Goal: Complete application form

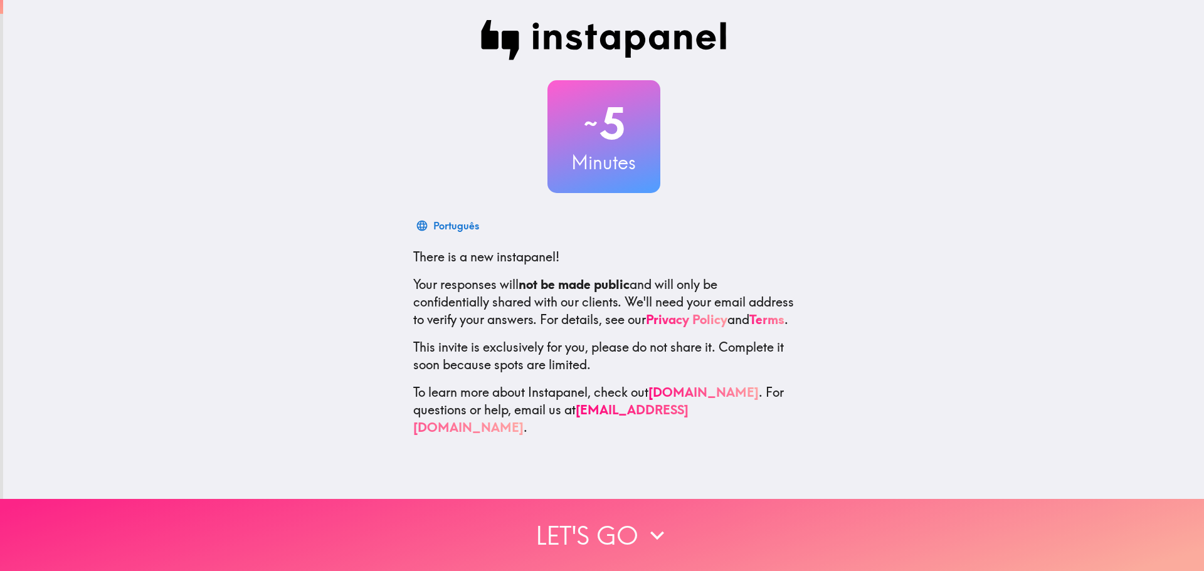
click at [645, 522] on icon "button" at bounding box center [657, 536] width 28 height 28
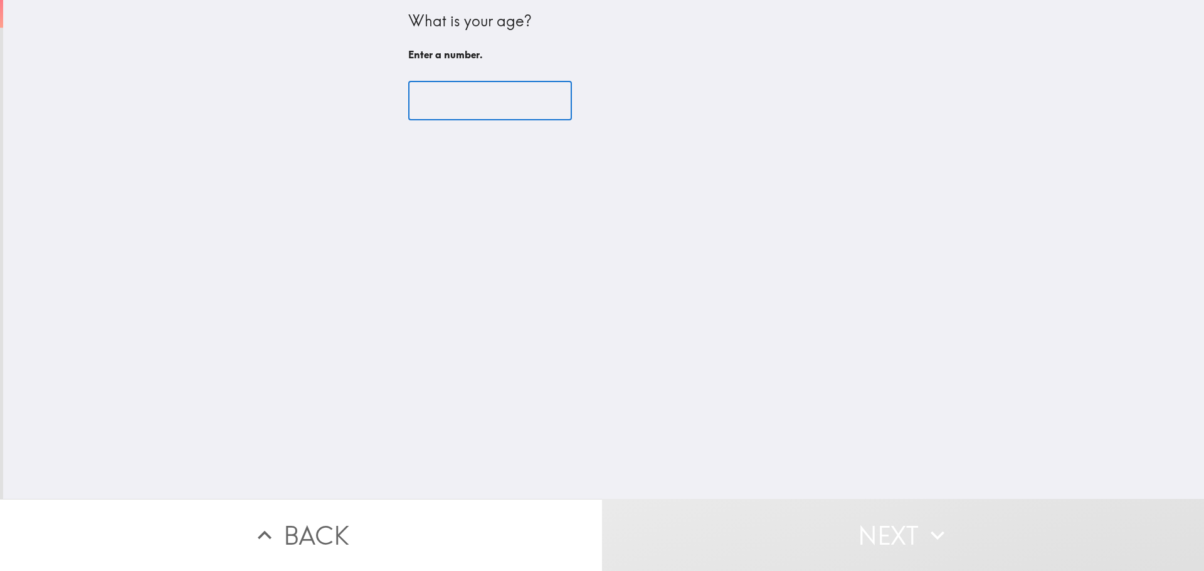
click at [470, 108] on input "number" at bounding box center [490, 101] width 164 height 39
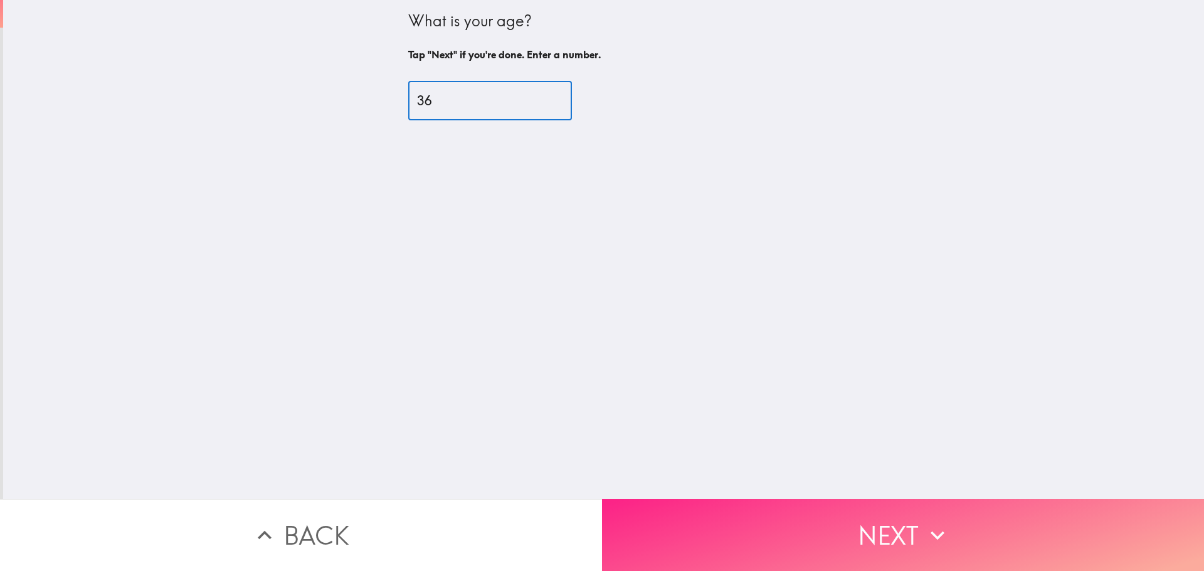
type input "36"
click at [924, 526] on icon "button" at bounding box center [938, 536] width 28 height 28
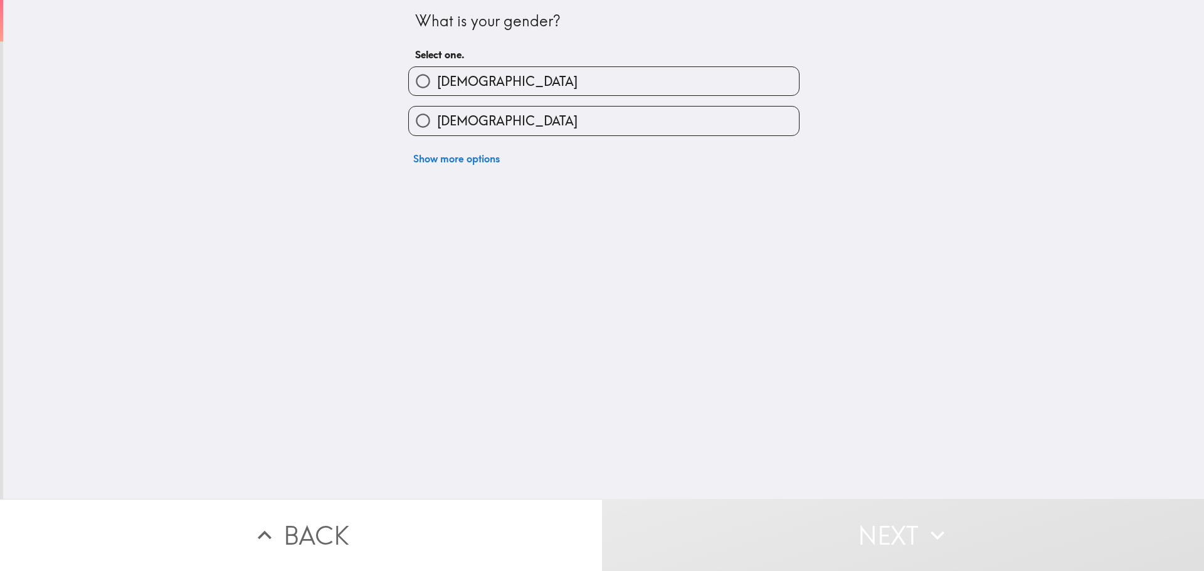
click at [411, 80] on input "[DEMOGRAPHIC_DATA]" at bounding box center [423, 81] width 28 height 28
radio input "true"
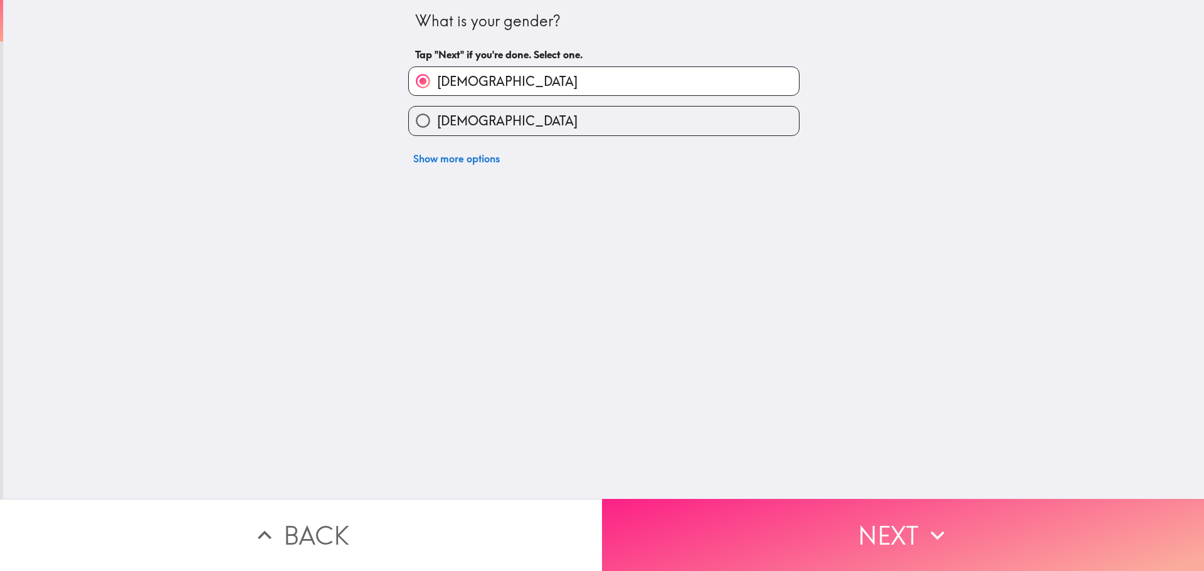
click at [899, 519] on button "Next" at bounding box center [903, 535] width 602 height 72
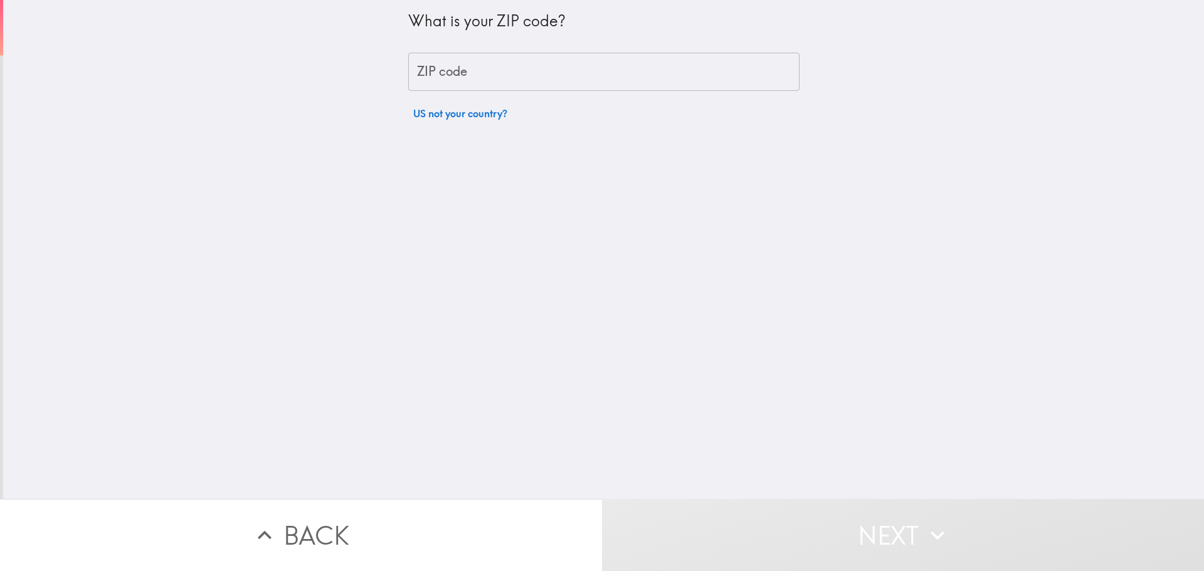
drag, startPoint x: 532, startPoint y: 75, endPoint x: 524, endPoint y: 74, distance: 8.2
click at [532, 74] on input "ZIP code" at bounding box center [603, 72] width 391 height 39
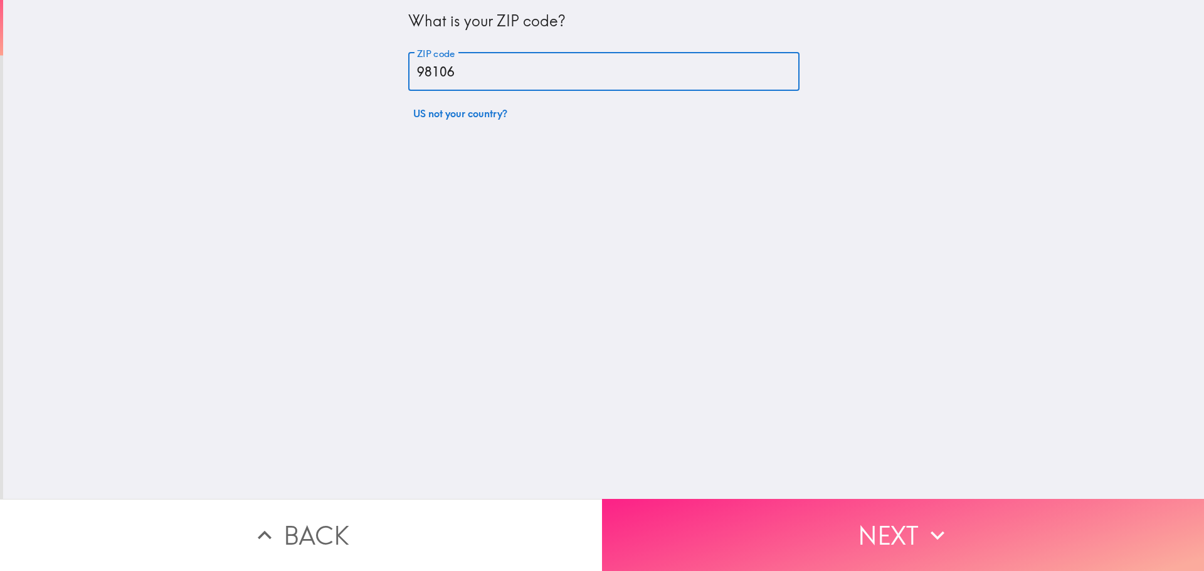
type input "98106"
click at [911, 512] on button "Next" at bounding box center [903, 535] width 602 height 72
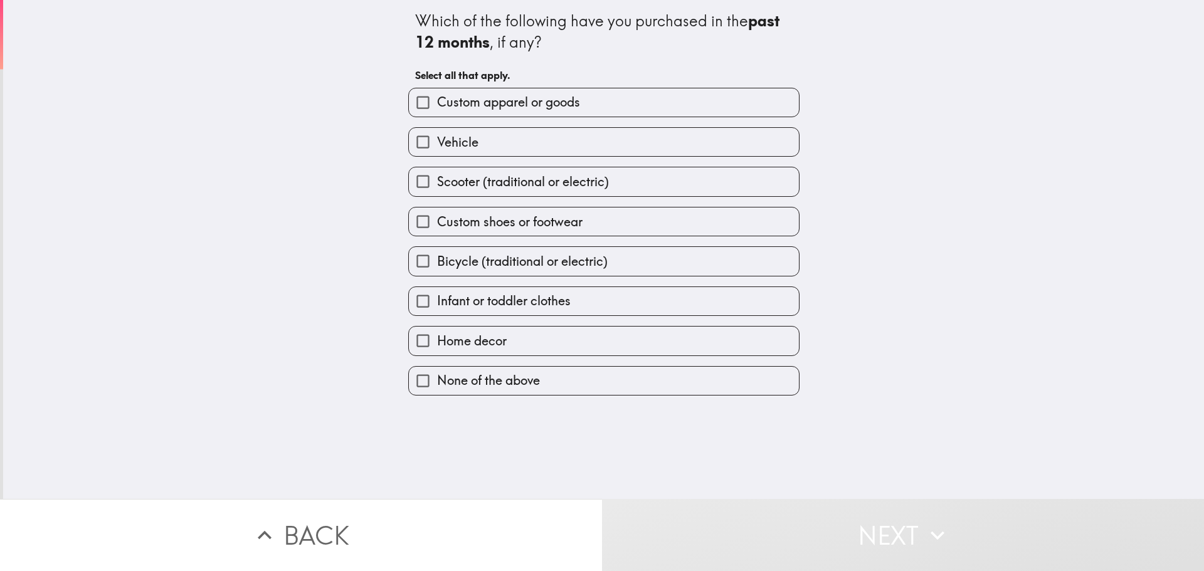
click at [489, 341] on span "Home decor" at bounding box center [472, 341] width 70 height 18
click at [437, 341] on input "Home decor" at bounding box center [423, 341] width 28 height 28
checkbox input "true"
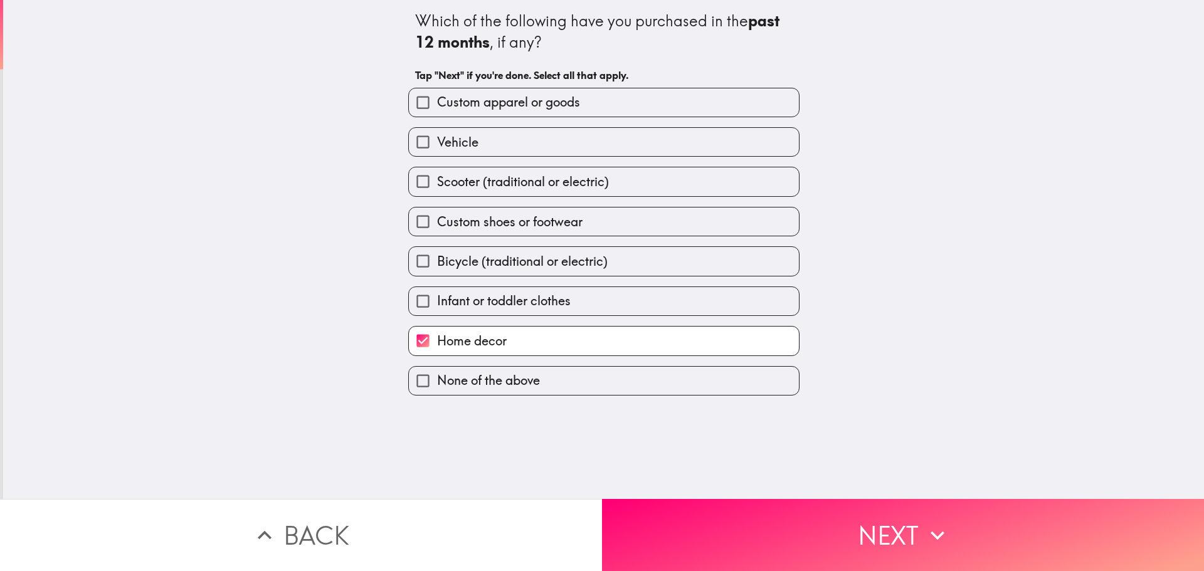
click at [502, 301] on span "Infant or toddler clothes" at bounding box center [504, 301] width 134 height 18
click at [437, 301] on input "Infant or toddler clothes" at bounding box center [423, 301] width 28 height 28
checkbox input "true"
click at [518, 225] on span "Custom shoes or footwear" at bounding box center [509, 222] width 145 height 18
click at [437, 225] on input "Custom shoes or footwear" at bounding box center [423, 222] width 28 height 28
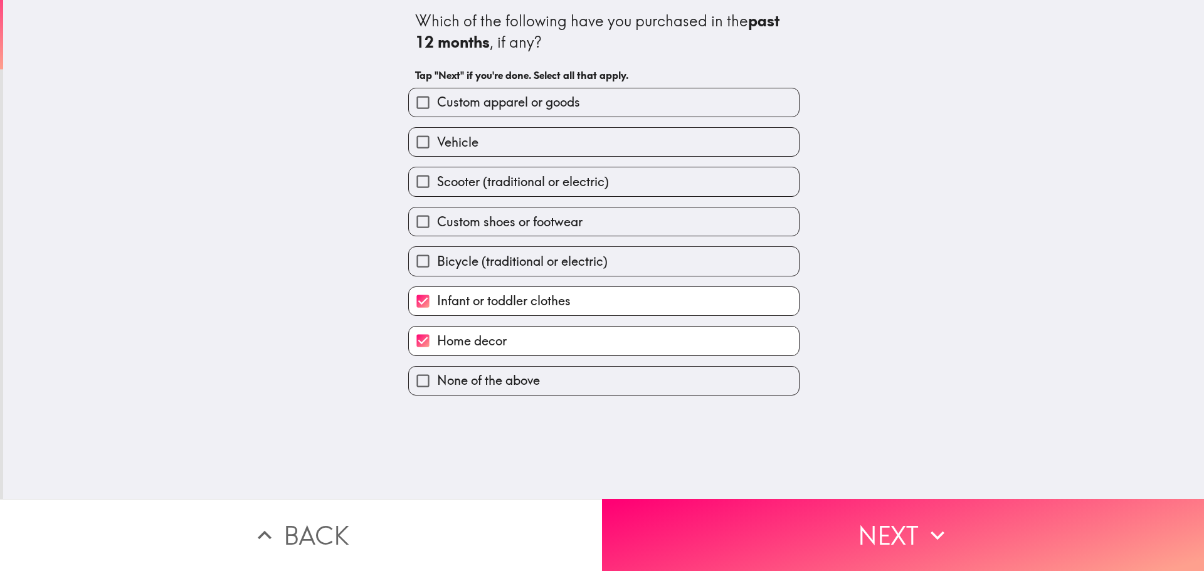
checkbox input "true"
click at [534, 184] on span "Scooter (traditional or electric)" at bounding box center [523, 182] width 172 height 18
click at [437, 184] on input "Scooter (traditional or electric)" at bounding box center [423, 181] width 28 height 28
checkbox input "true"
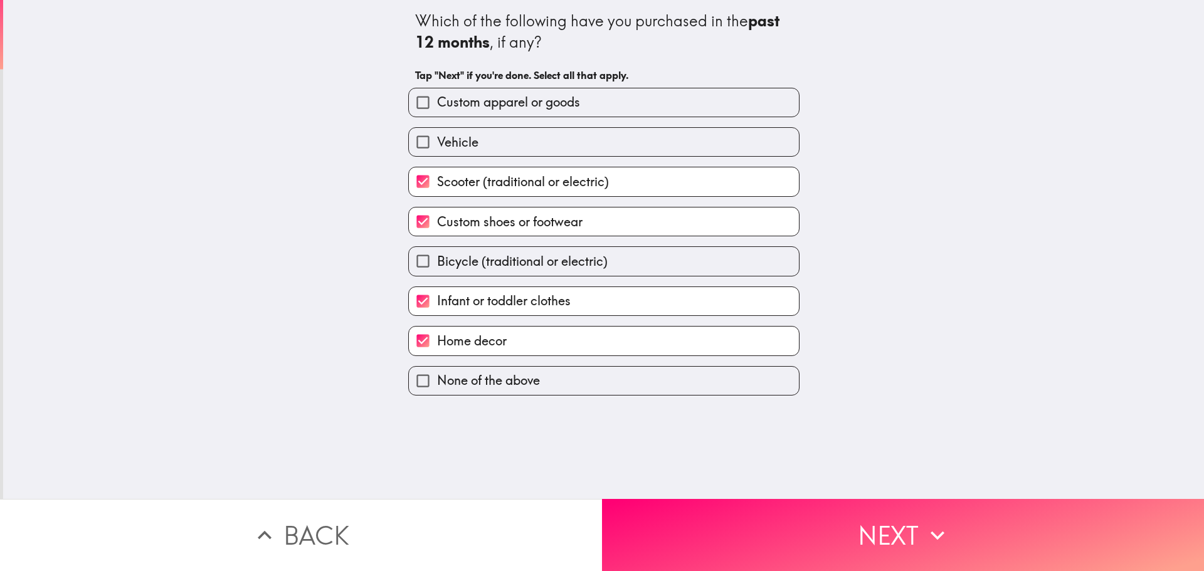
click at [628, 106] on label "Custom apparel or goods" at bounding box center [604, 102] width 390 height 28
click at [437, 106] on input "Custom apparel or goods" at bounding box center [423, 102] width 28 height 28
checkbox input "true"
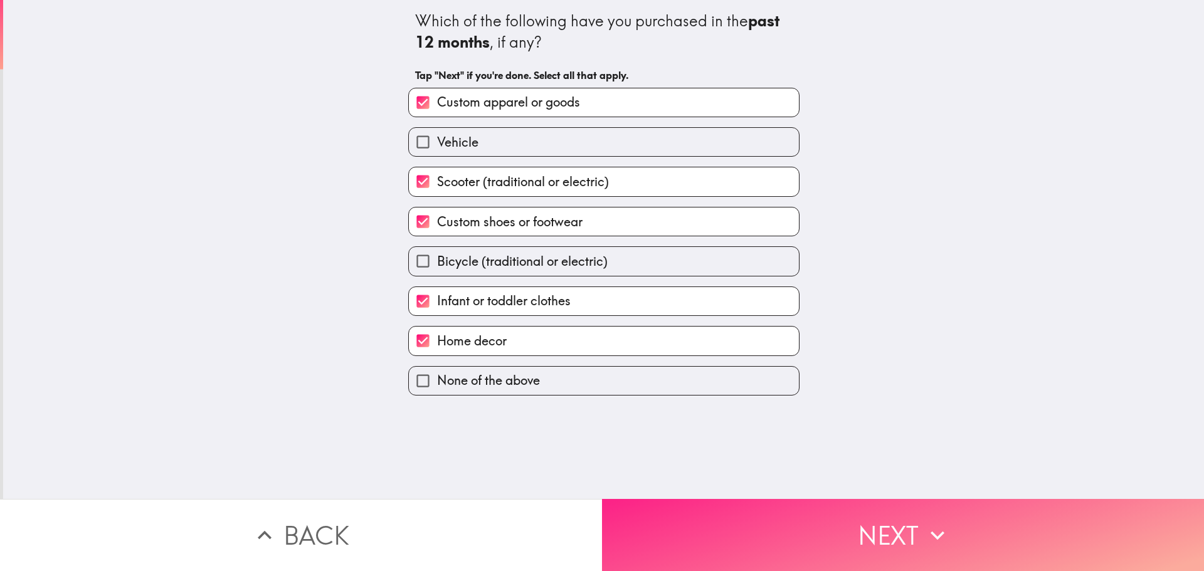
click at [887, 520] on button "Next" at bounding box center [903, 535] width 602 height 72
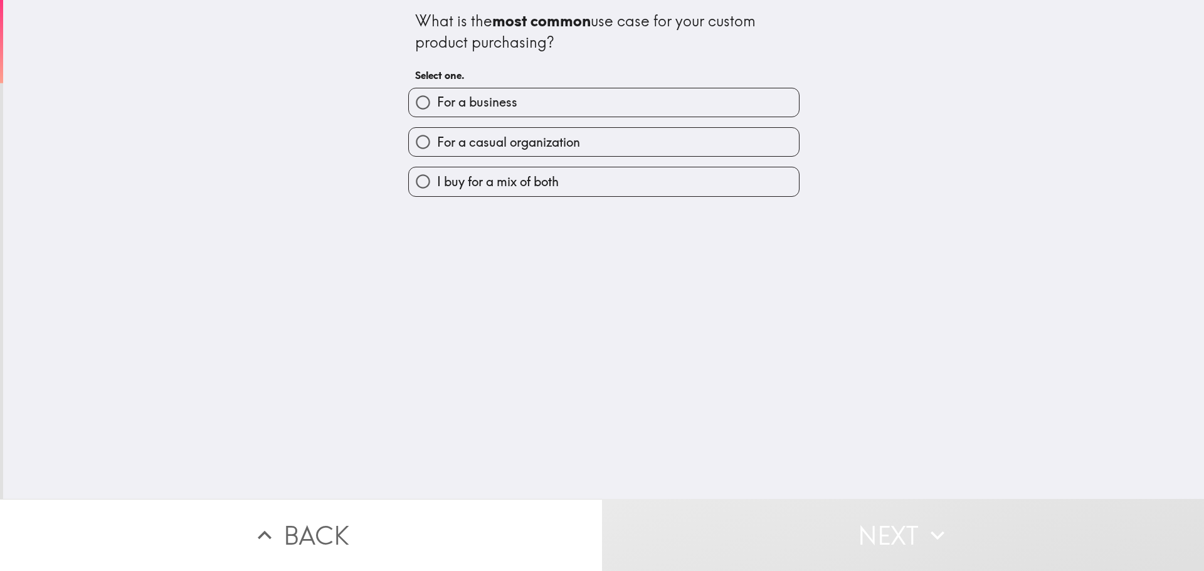
click at [564, 182] on label "I buy for a mix of both" at bounding box center [604, 181] width 390 height 28
click at [437, 182] on input "I buy for a mix of both" at bounding box center [423, 181] width 28 height 28
radio input "true"
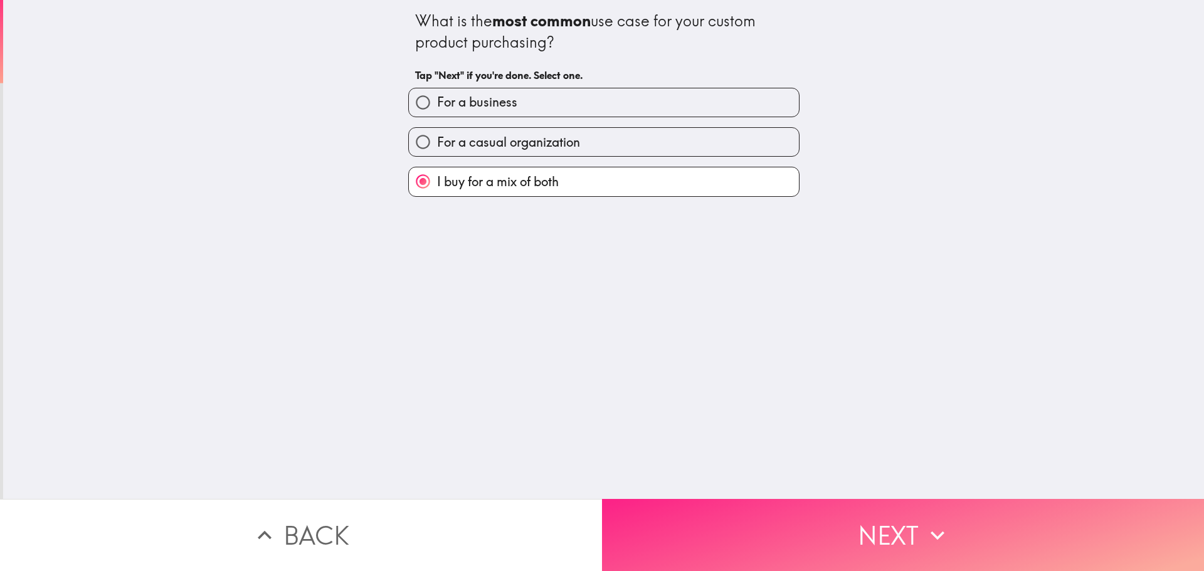
click at [857, 516] on button "Next" at bounding box center [903, 535] width 602 height 72
